Goal: Task Accomplishment & Management: Manage account settings

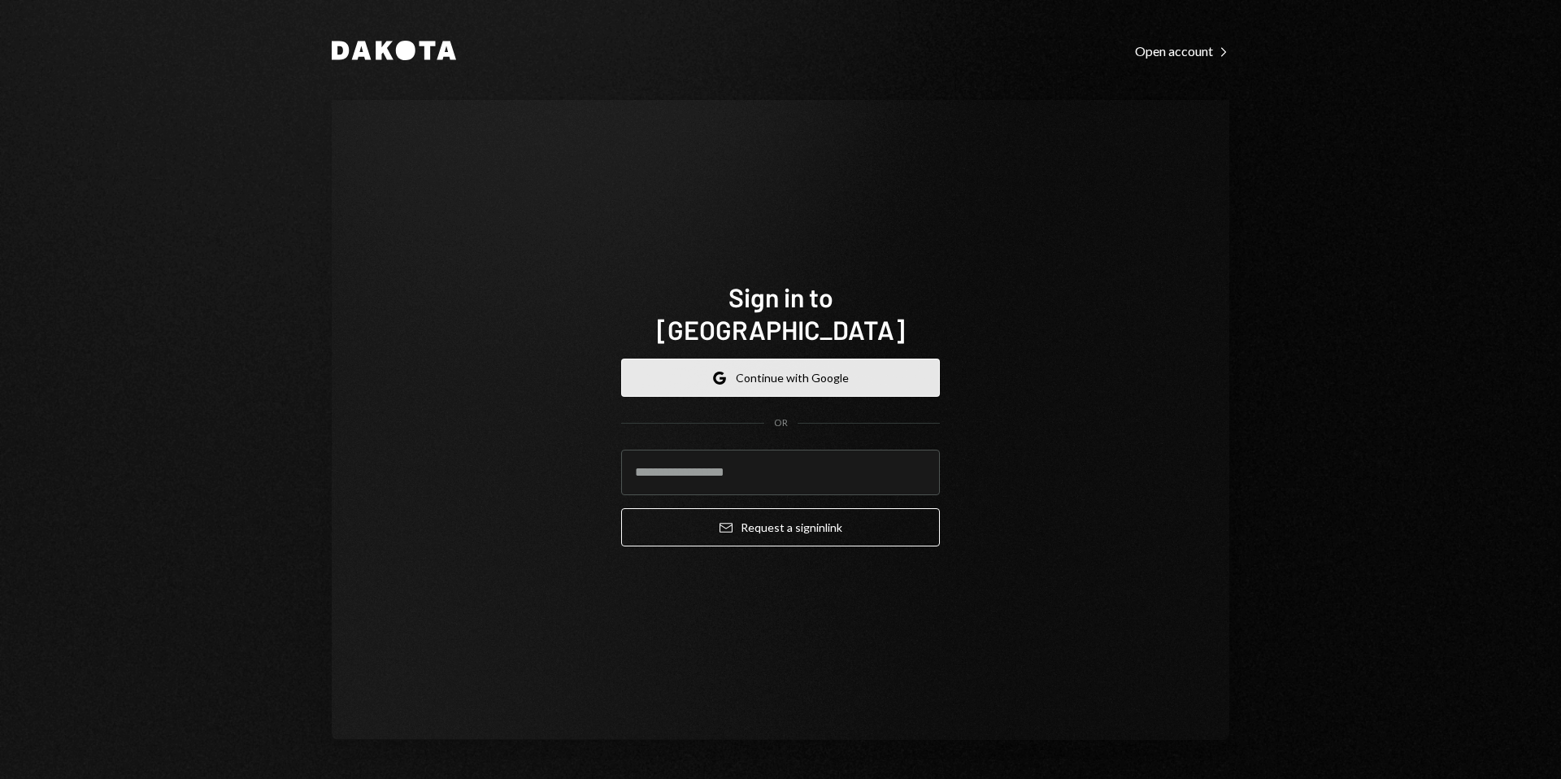
click at [738, 364] on button "Google Continue with Google" at bounding box center [780, 378] width 319 height 38
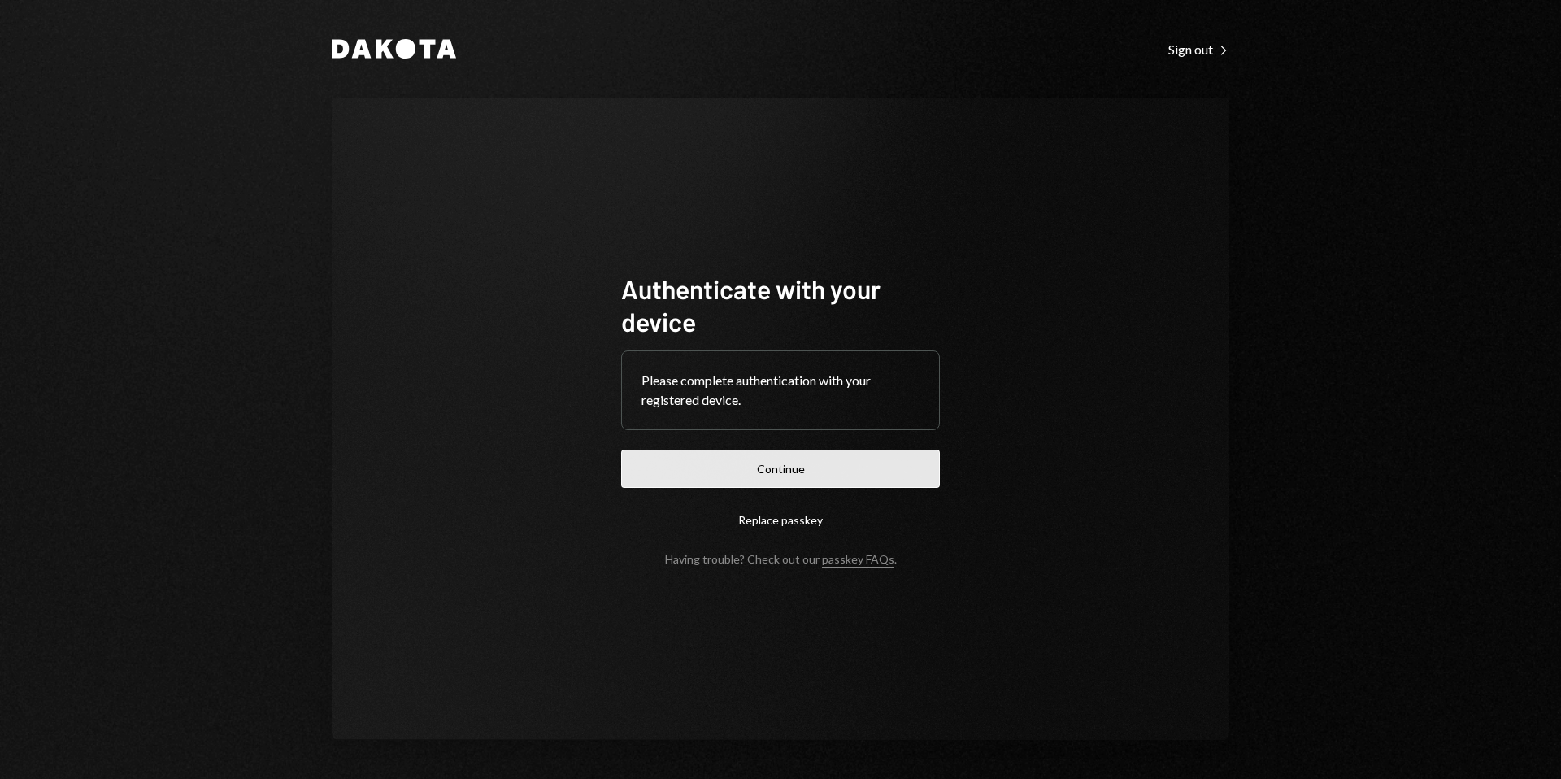
click at [807, 462] on button "Continue" at bounding box center [780, 469] width 319 height 38
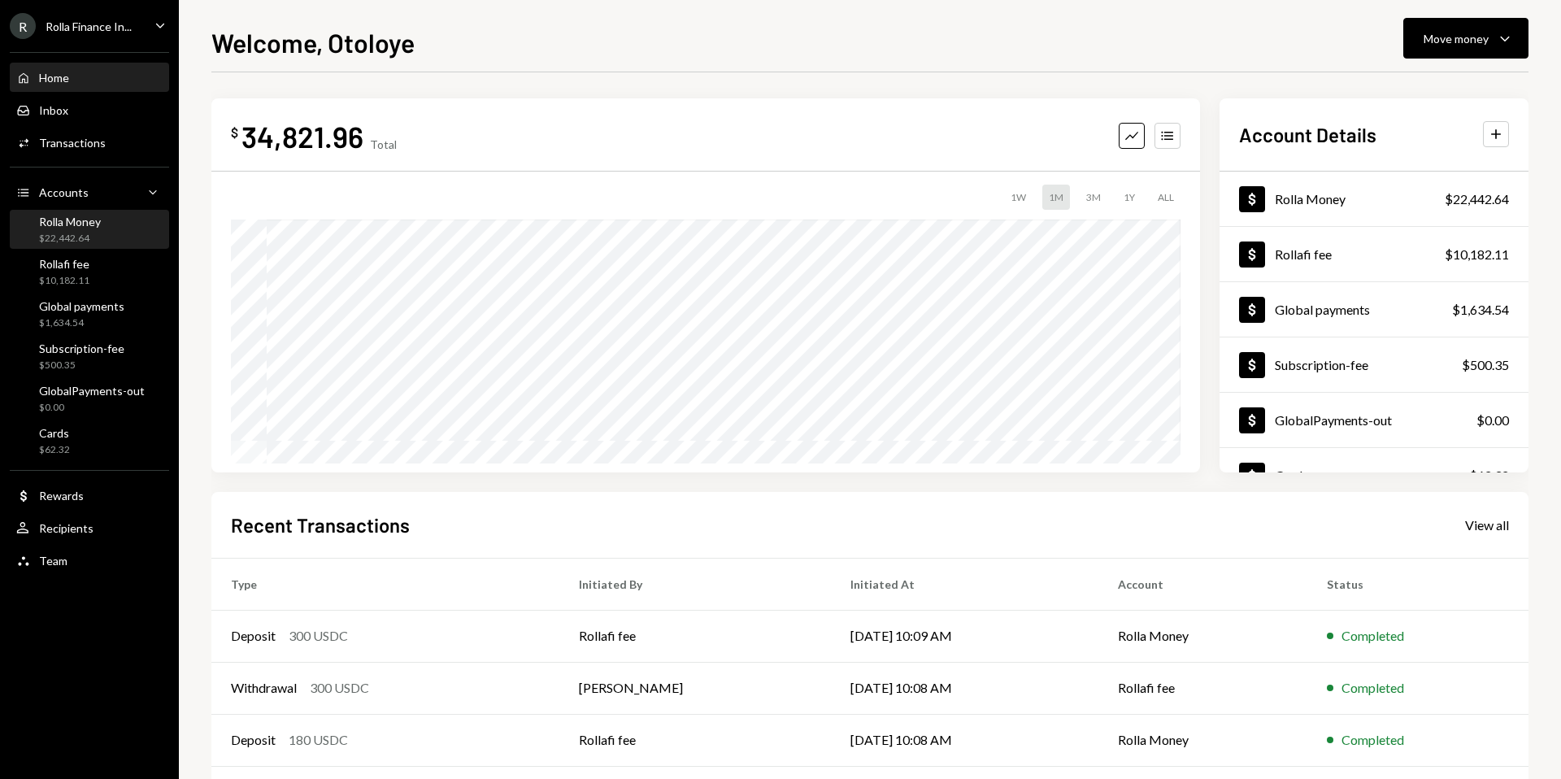
click at [89, 228] on div "Rolla Money" at bounding box center [70, 222] width 62 height 14
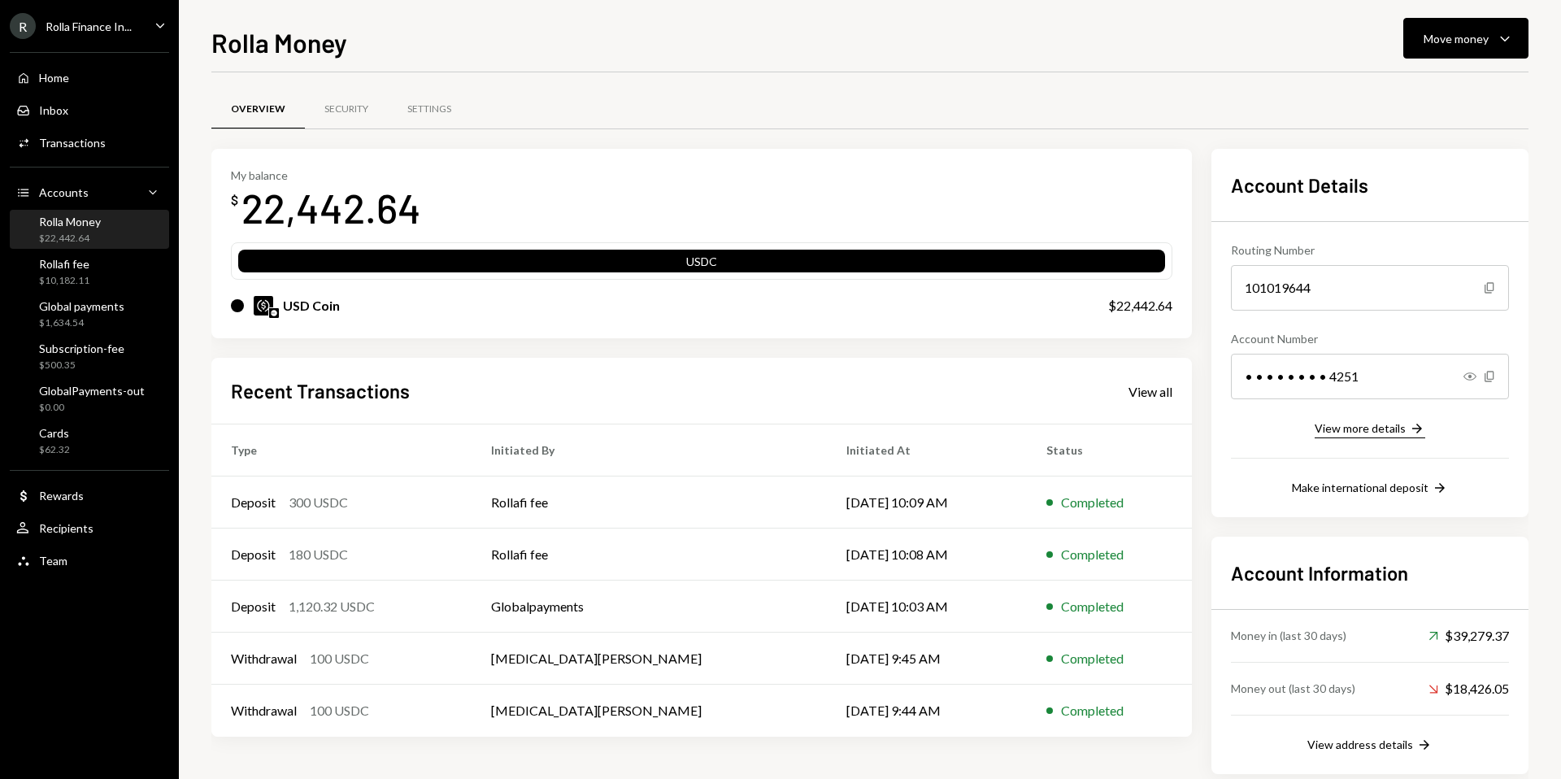
click at [1371, 424] on div "View more details" at bounding box center [1360, 428] width 91 height 14
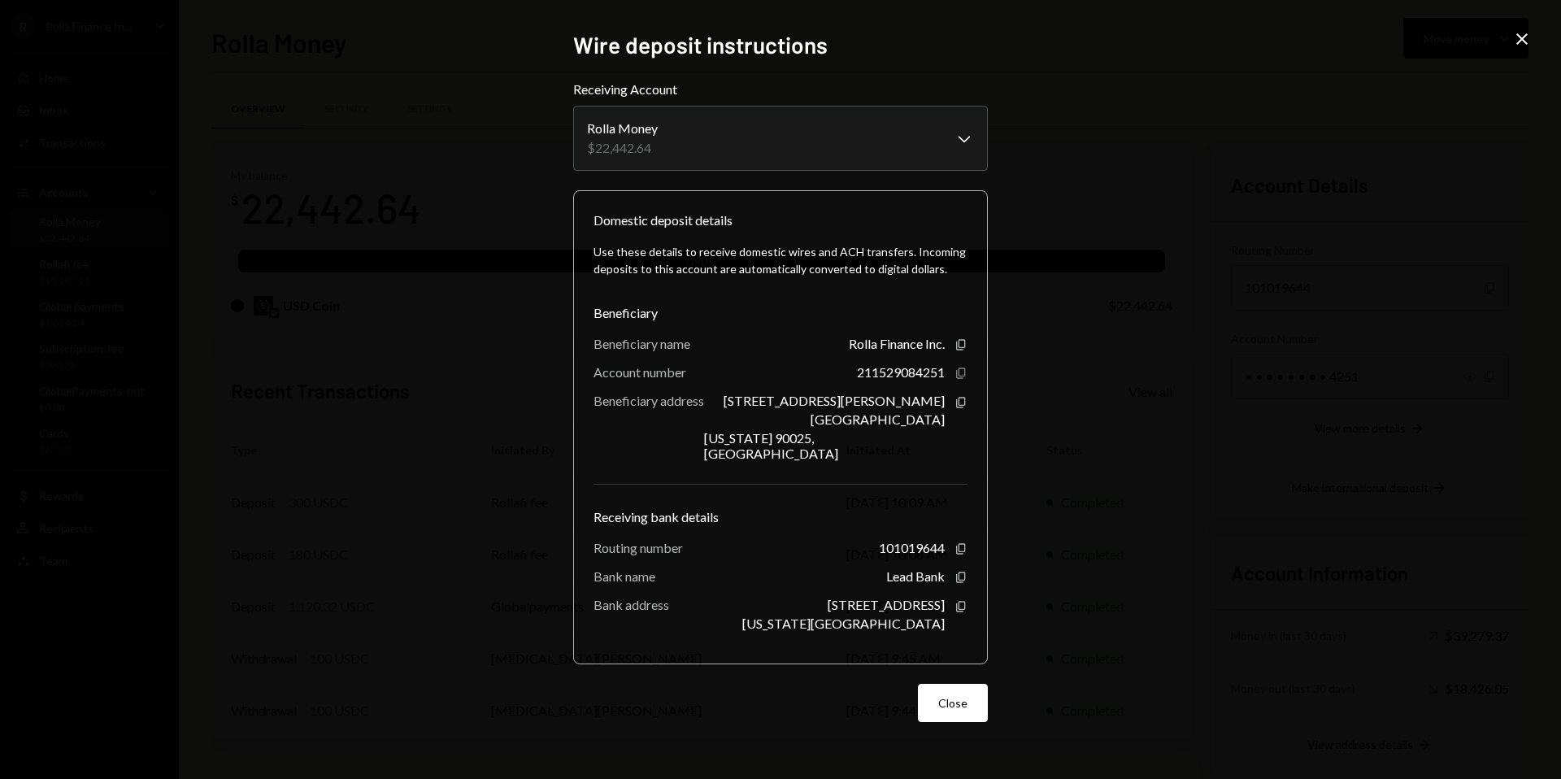
click at [958, 379] on icon "Copy" at bounding box center [960, 373] width 13 height 13
click at [960, 542] on icon "Copy" at bounding box center [960, 548] width 13 height 13
click at [959, 378] on icon "Copy" at bounding box center [960, 373] width 13 height 13
click at [959, 348] on icon "button" at bounding box center [960, 344] width 9 height 11
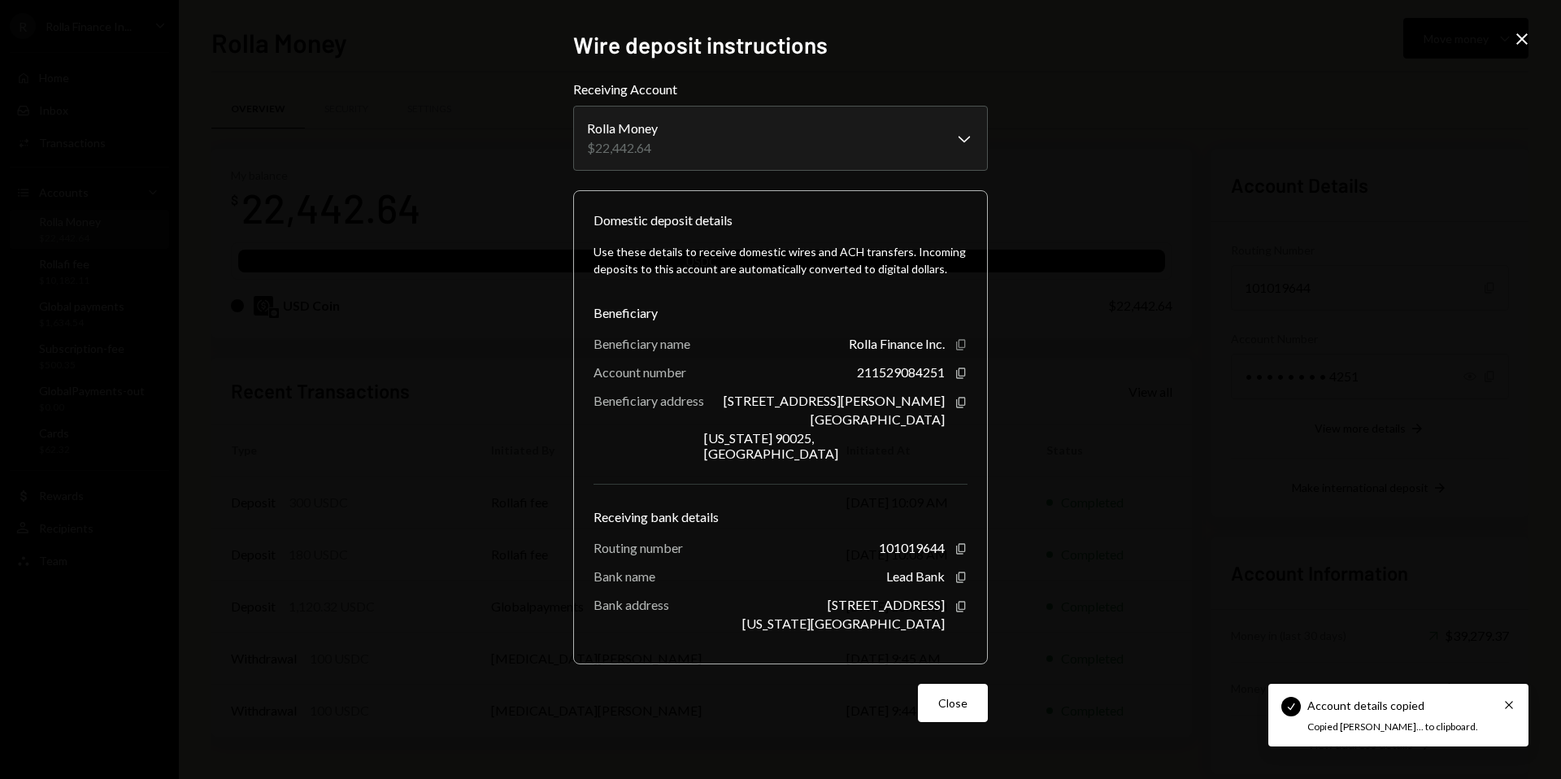
click at [959, 348] on icon "button" at bounding box center [960, 344] width 9 height 11
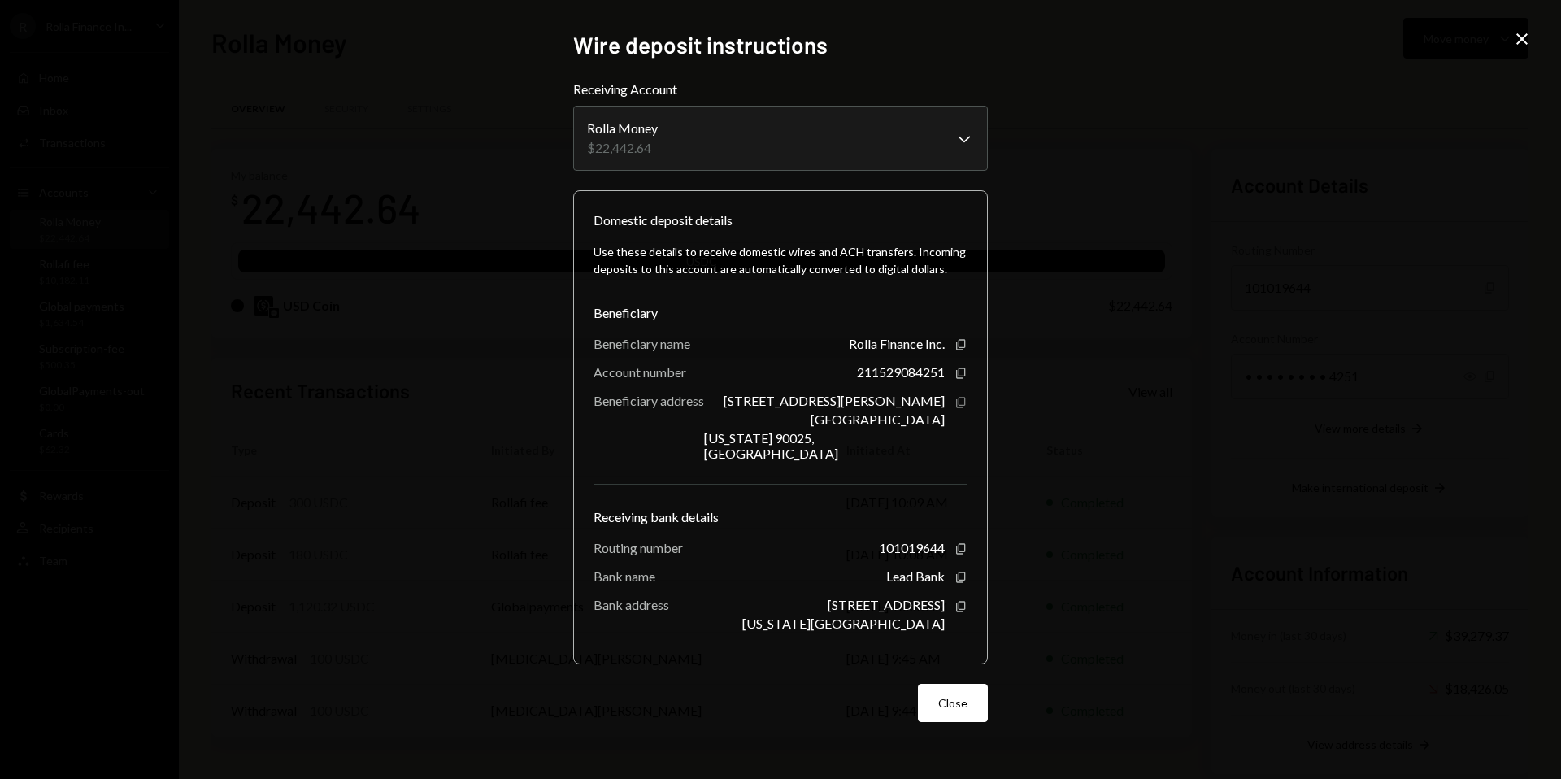
click at [962, 407] on icon "Copy" at bounding box center [960, 402] width 13 height 13
click at [1224, 262] on div "**********" at bounding box center [780, 389] width 1561 height 779
